Goal: Find contact information: Find contact information

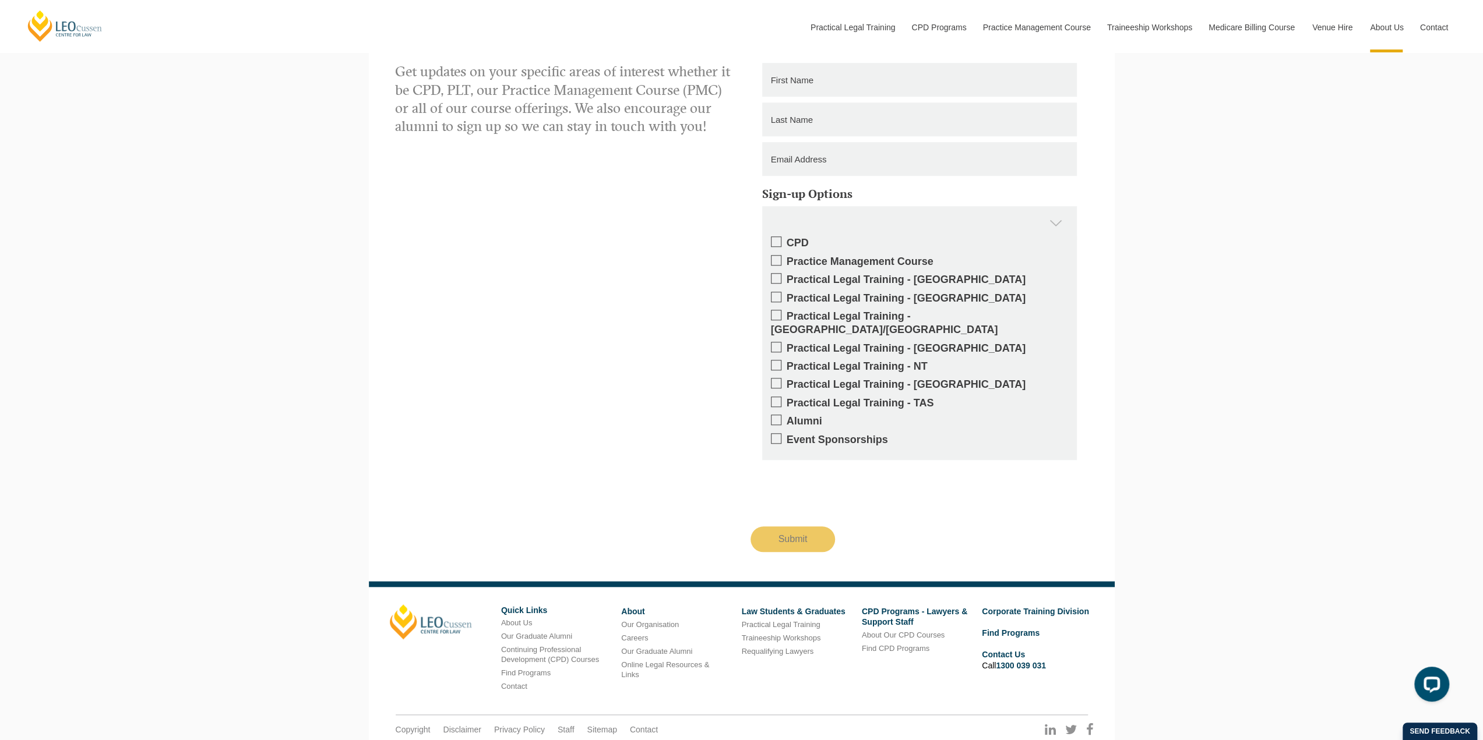
scroll to position [1011, 0]
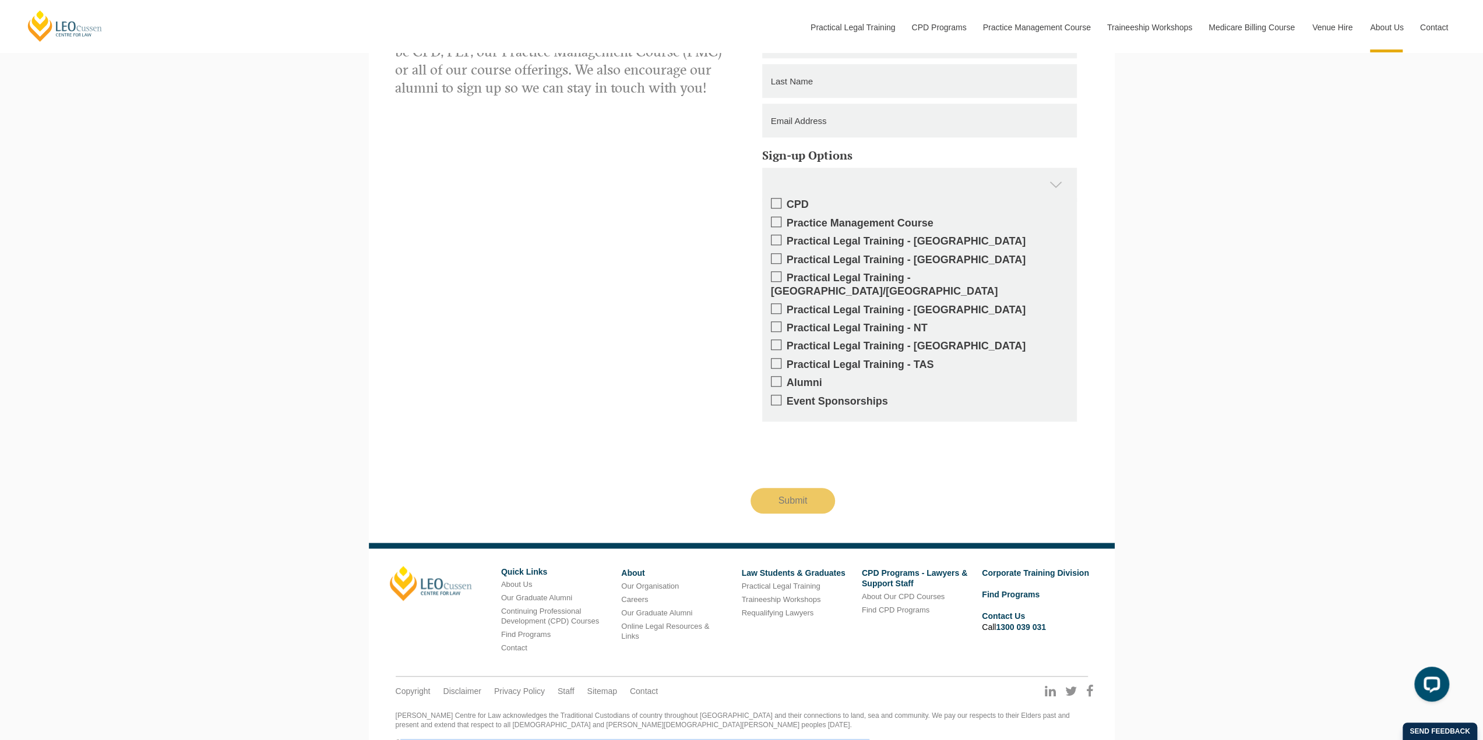
drag, startPoint x: 866, startPoint y: 718, endPoint x: 382, endPoint y: 764, distance: 485.8
click at [692, 715] on div "[PERSON_NAME] Centre for Law acknowledges the Traditional Custodians of country…" at bounding box center [742, 730] width 692 height 36
drag, startPoint x: 689, startPoint y: 720, endPoint x: 738, endPoint y: 714, distance: 49.9
click at [738, 718] on div "[PERSON_NAME] Centre for Law acknowledges the Traditional Custodians of country…" at bounding box center [742, 730] width 692 height 36
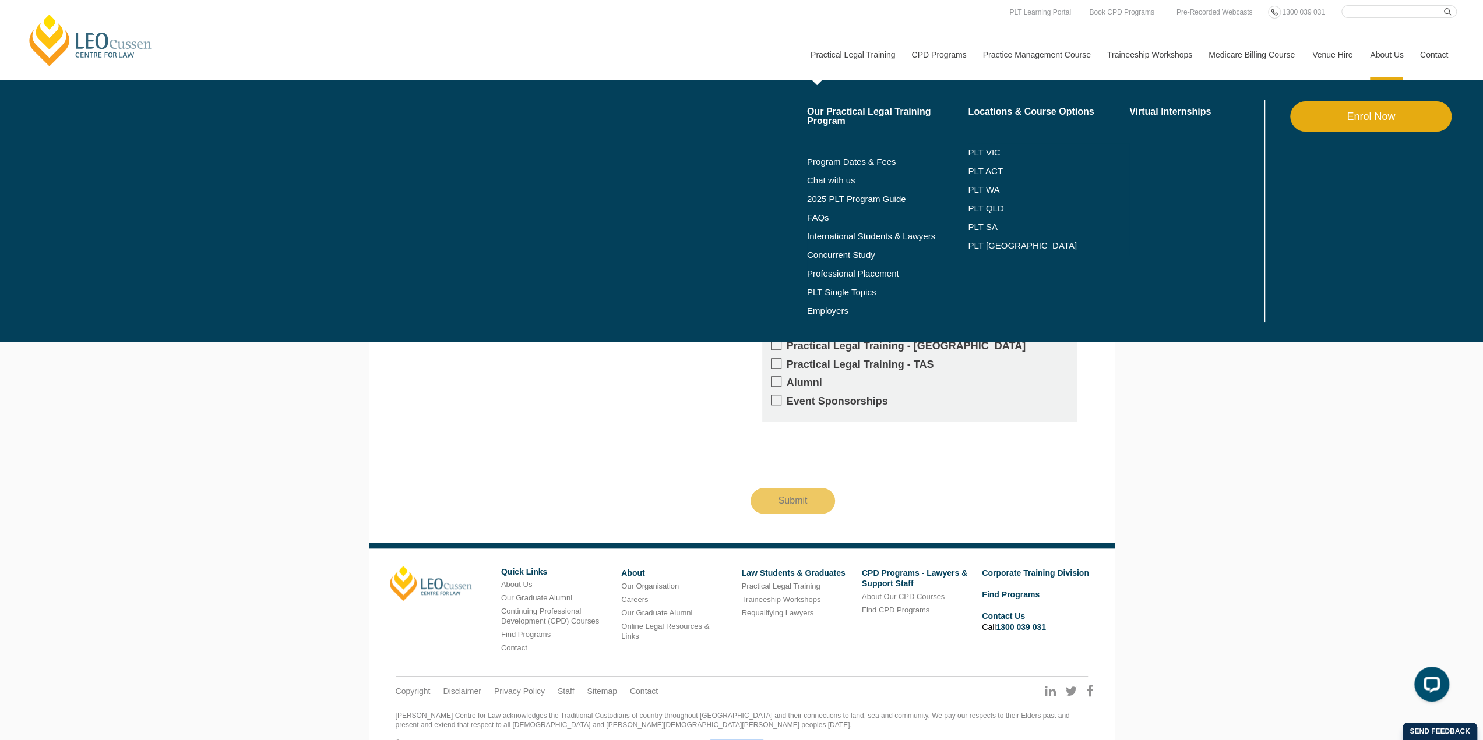
copy div "16 949 282 178"
